Goal: Task Accomplishment & Management: Use online tool/utility

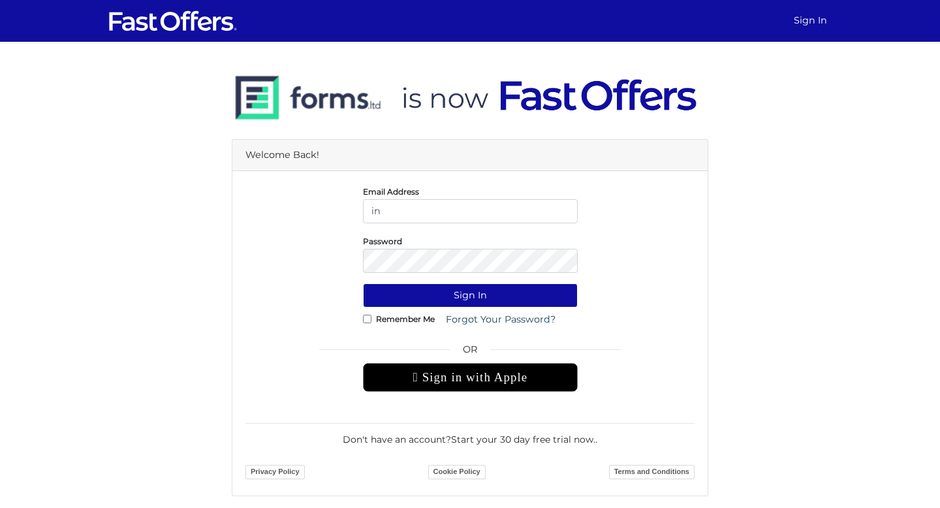
type input "i"
type input "info@falesha.com"
click at [363, 283] on button "Sign In" at bounding box center [470, 295] width 215 height 24
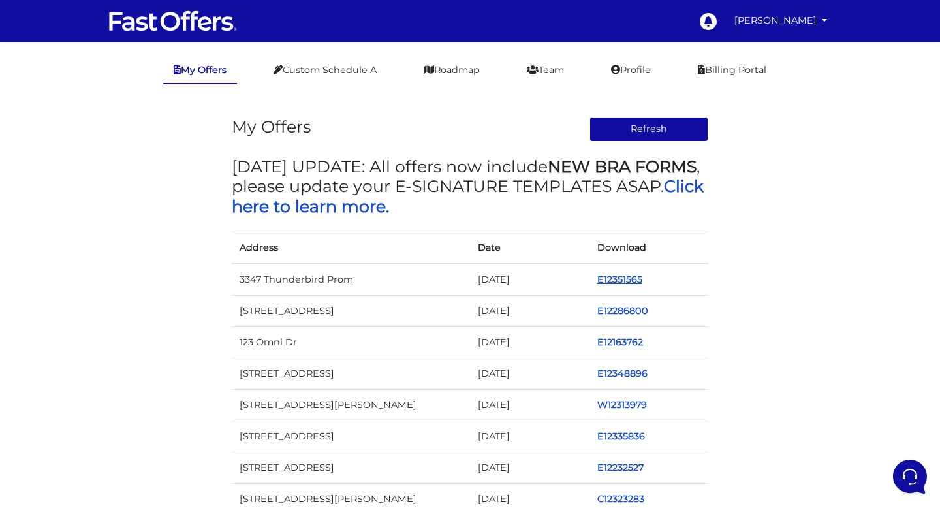
click at [635, 281] on link "E12351565" at bounding box center [619, 279] width 45 height 12
